Goal: Task Accomplishment & Management: Use online tool/utility

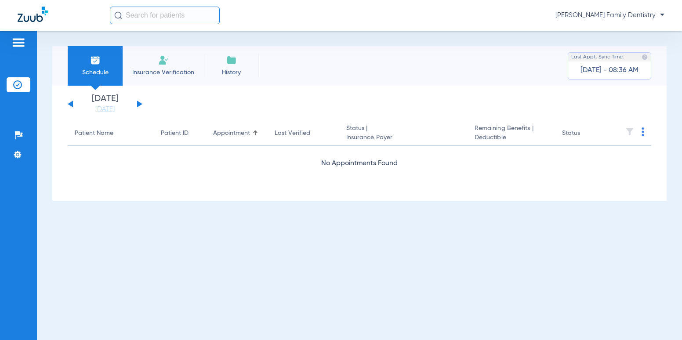
click at [138, 103] on button at bounding box center [139, 104] width 5 height 7
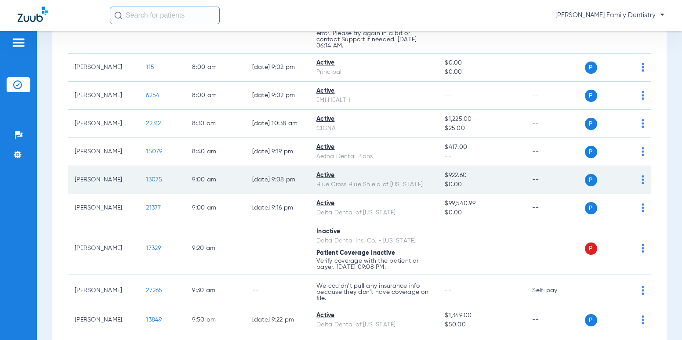
scroll to position [220, 0]
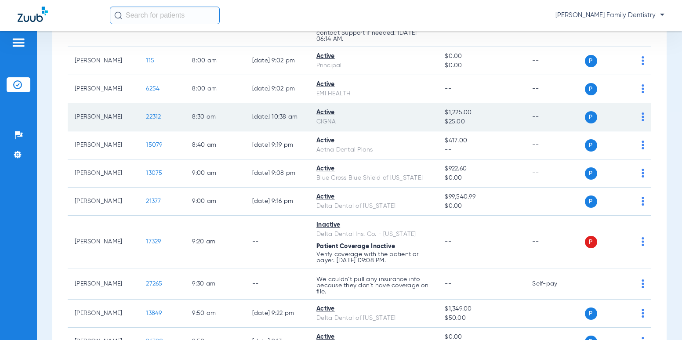
click at [376, 116] on div "Active" at bounding box center [373, 112] width 114 height 9
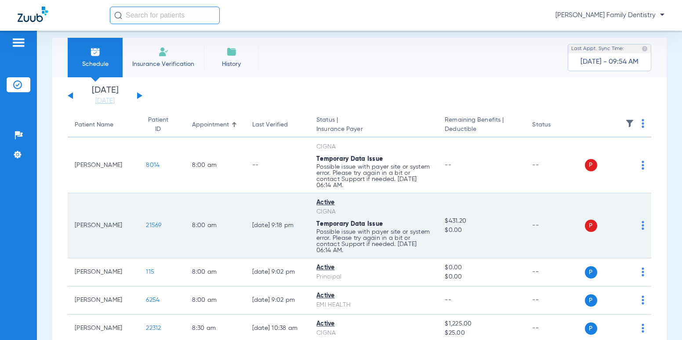
scroll to position [0, 0]
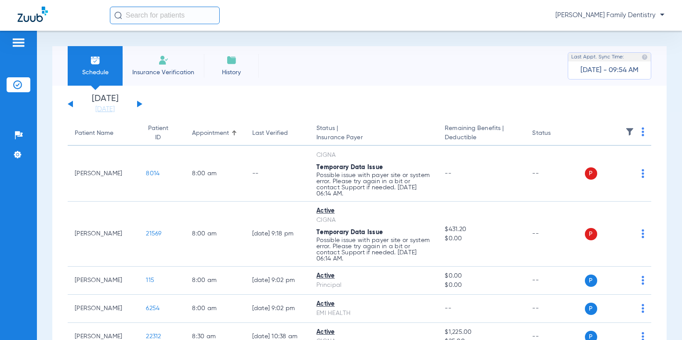
click at [139, 106] on button at bounding box center [139, 104] width 5 height 7
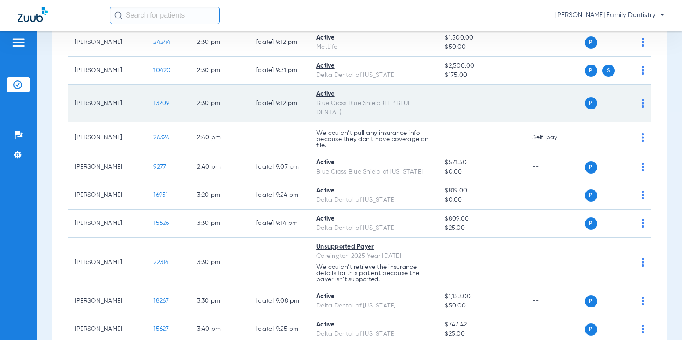
scroll to position [1037, 0]
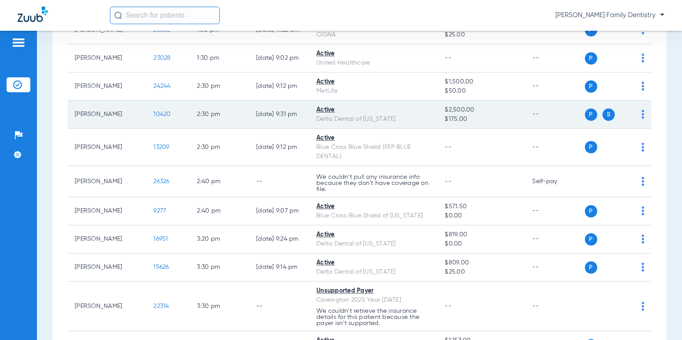
click at [153, 112] on span "10420" at bounding box center [161, 114] width 17 height 6
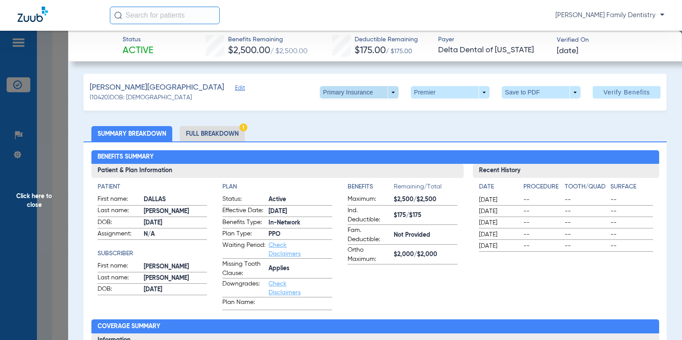
click at [390, 92] on span at bounding box center [359, 92] width 79 height 12
click at [353, 126] on span "Secondary Insurance" at bounding box center [350, 127] width 58 height 6
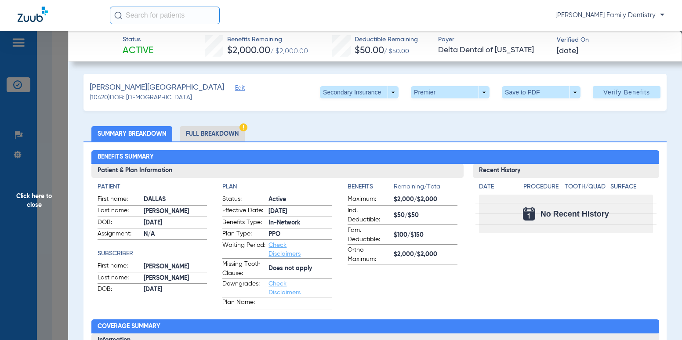
click at [52, 198] on span "Click here to close" at bounding box center [34, 201] width 68 height 340
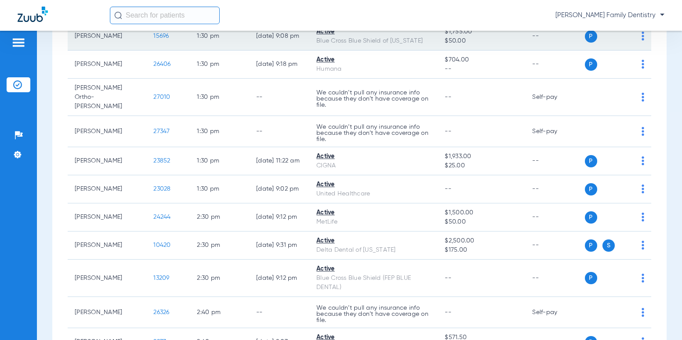
scroll to position [905, 0]
